Goal: Go to known website: Go to known website

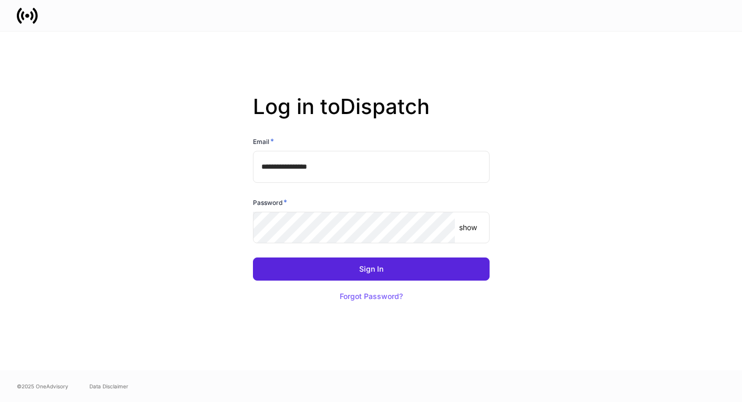
click at [204, 201] on div "**********" at bounding box center [371, 201] width 564 height 339
